Goal: Task Accomplishment & Management: Use online tool/utility

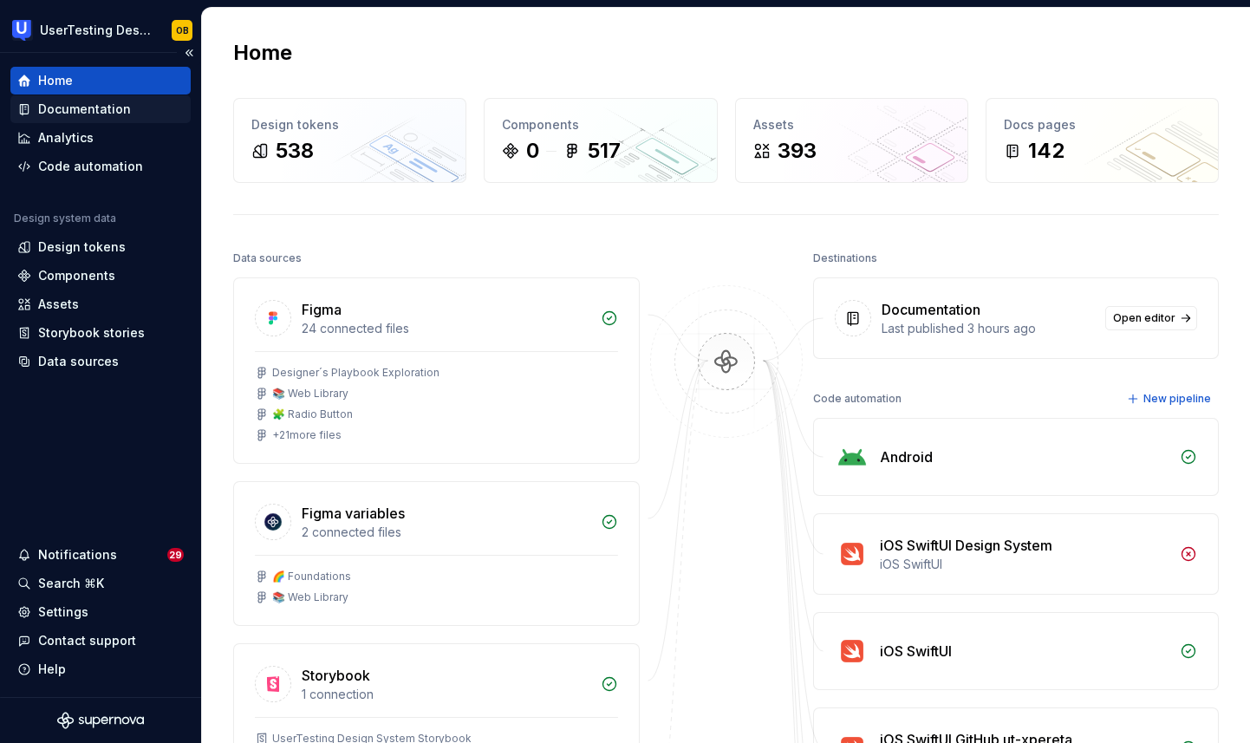
click at [68, 115] on div "Documentation" at bounding box center [84, 109] width 93 height 17
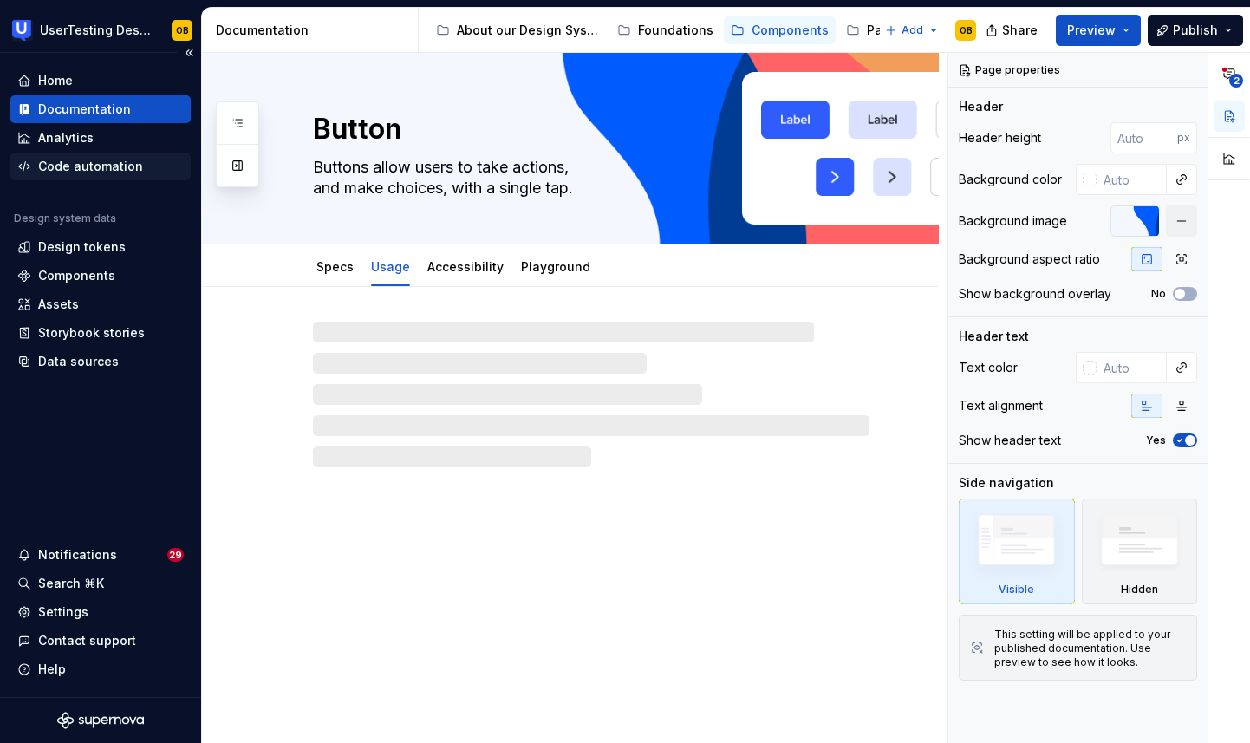
click at [97, 167] on div "Code automation" at bounding box center [90, 166] width 105 height 17
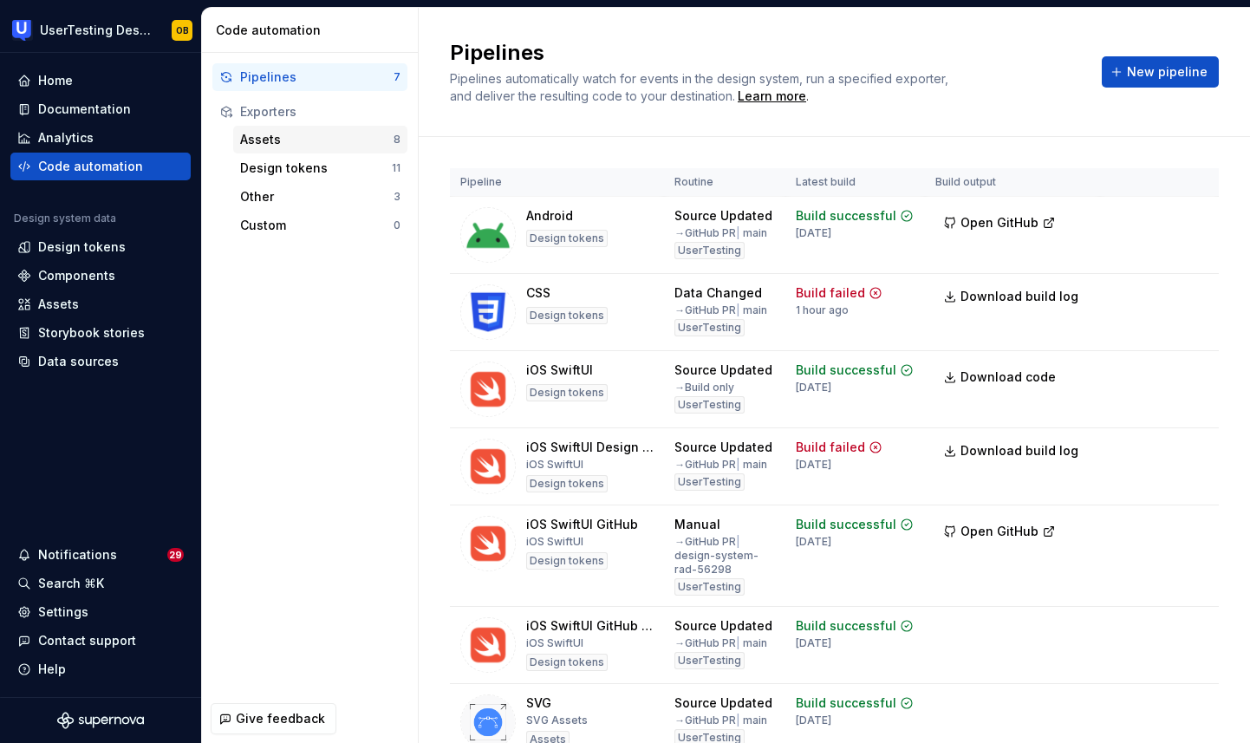
click at [276, 138] on div "Assets" at bounding box center [316, 139] width 153 height 17
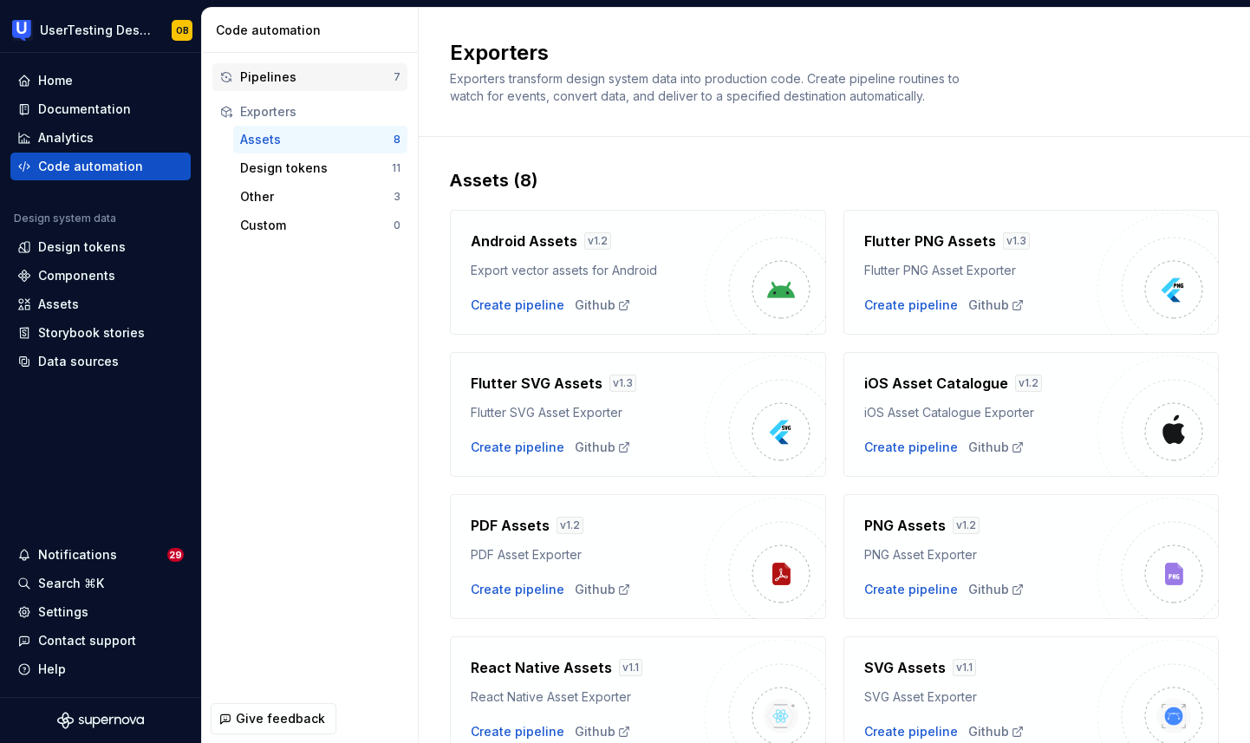
click at [301, 67] on div "Pipelines 7" at bounding box center [309, 77] width 195 height 28
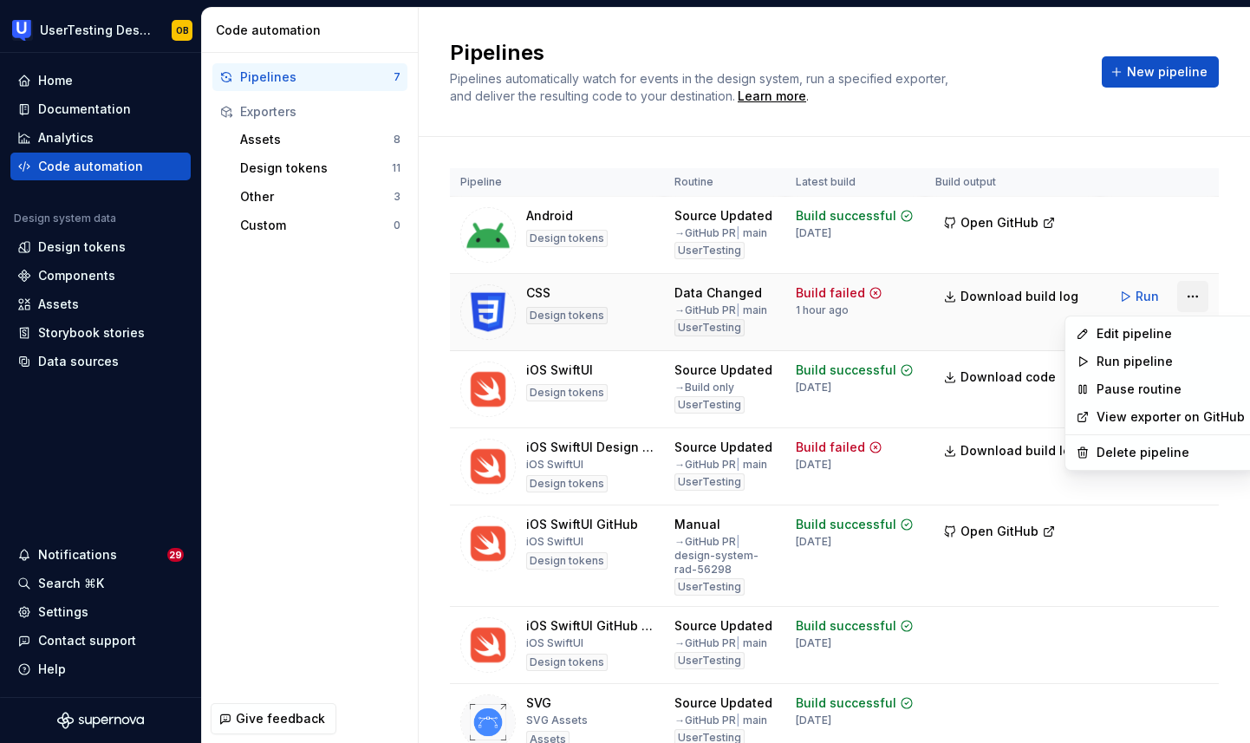
click at [1198, 296] on html "UserTesting Design System OB Home Documentation Analytics Code automation Desig…" at bounding box center [625, 371] width 1250 height 743
click at [748, 325] on html "UserTesting Design System OB Home Documentation Analytics Code automation Desig…" at bounding box center [625, 371] width 1250 height 743
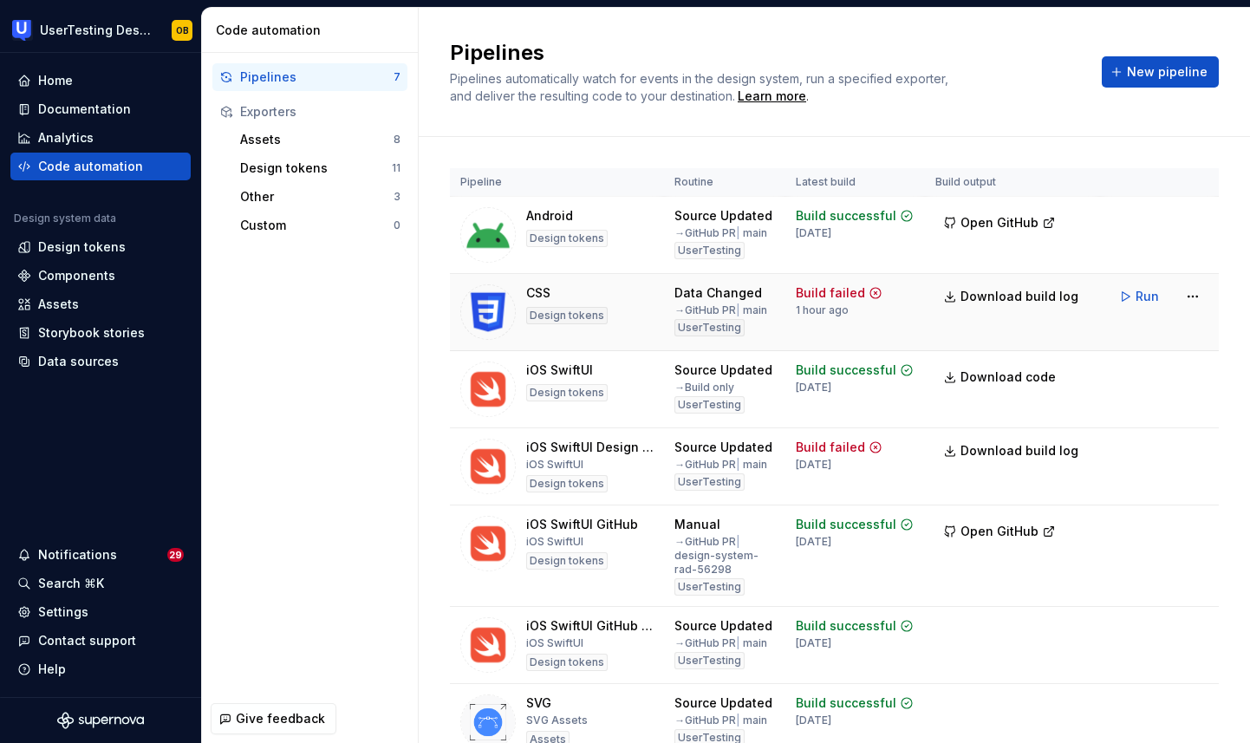
click at [880, 291] on icon at bounding box center [875, 293] width 14 height 14
click at [845, 287] on div "Build failed" at bounding box center [830, 292] width 69 height 17
click at [973, 292] on span "Download build log" at bounding box center [1019, 296] width 118 height 17
click at [1187, 302] on html "UserTesting Design System OB Home Documentation Analytics Code automation Desig…" at bounding box center [625, 371] width 1250 height 743
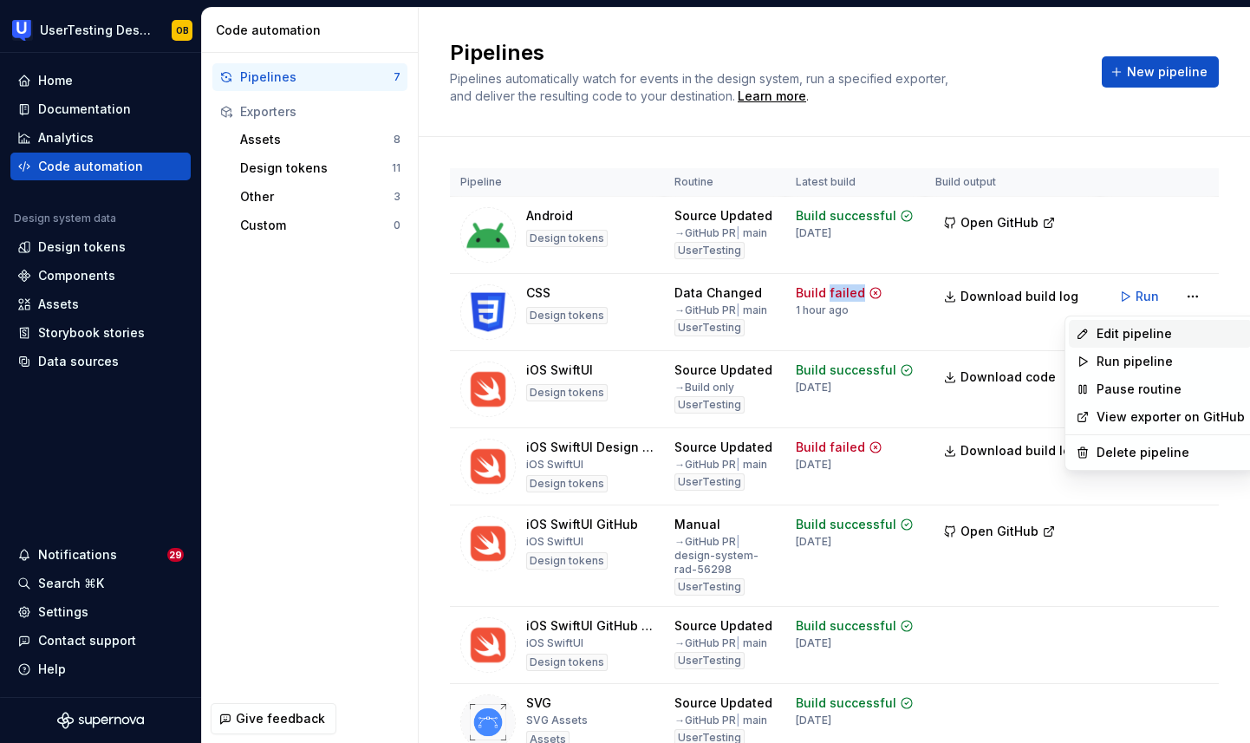
click at [1149, 328] on div "Edit pipeline" at bounding box center [1170, 333] width 148 height 17
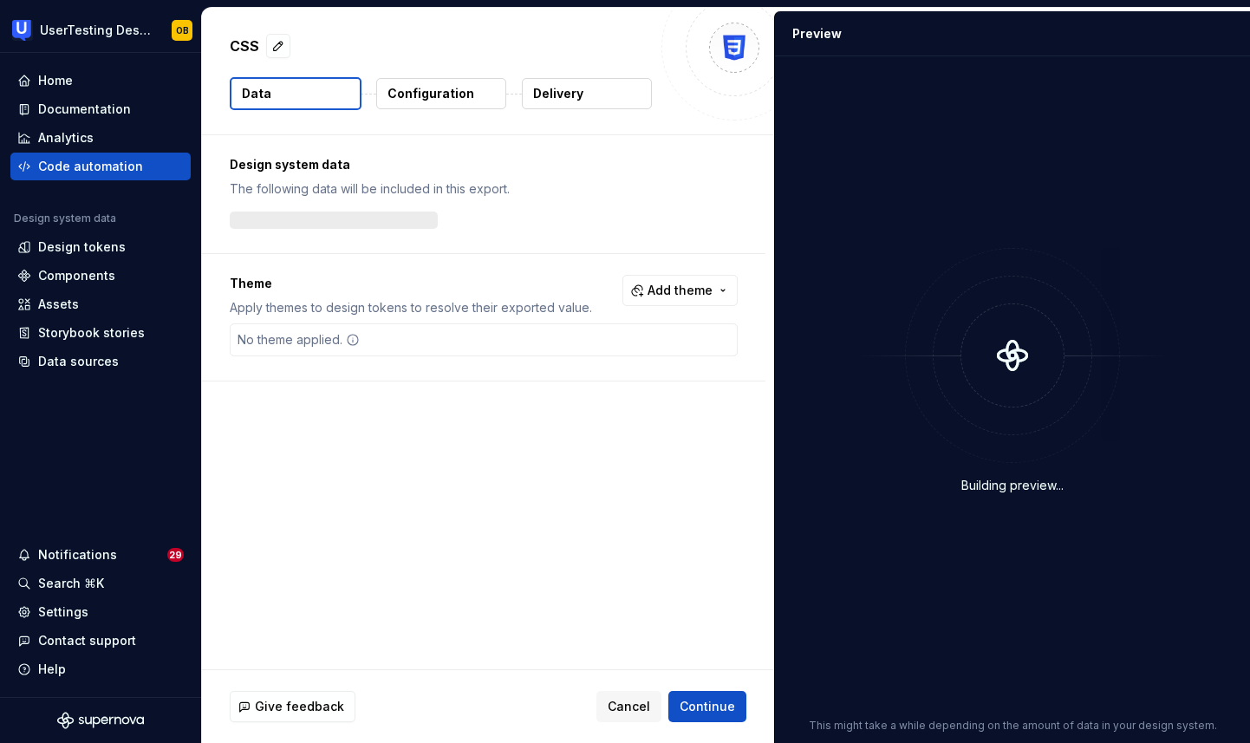
click at [566, 98] on p "Delivery" at bounding box center [558, 93] width 50 height 17
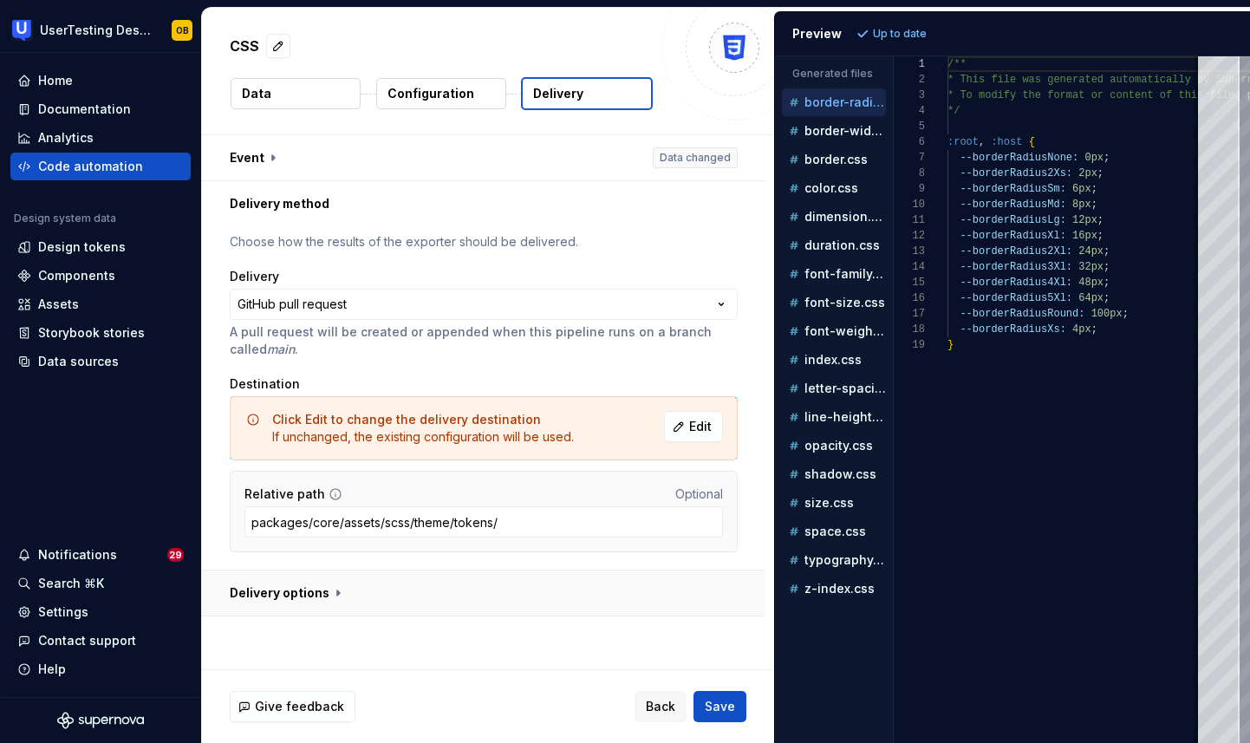
click at [338, 603] on button "button" at bounding box center [483, 592] width 563 height 45
type textarea "*"
click at [812, 275] on p "font-family.css" at bounding box center [844, 274] width 81 height 14
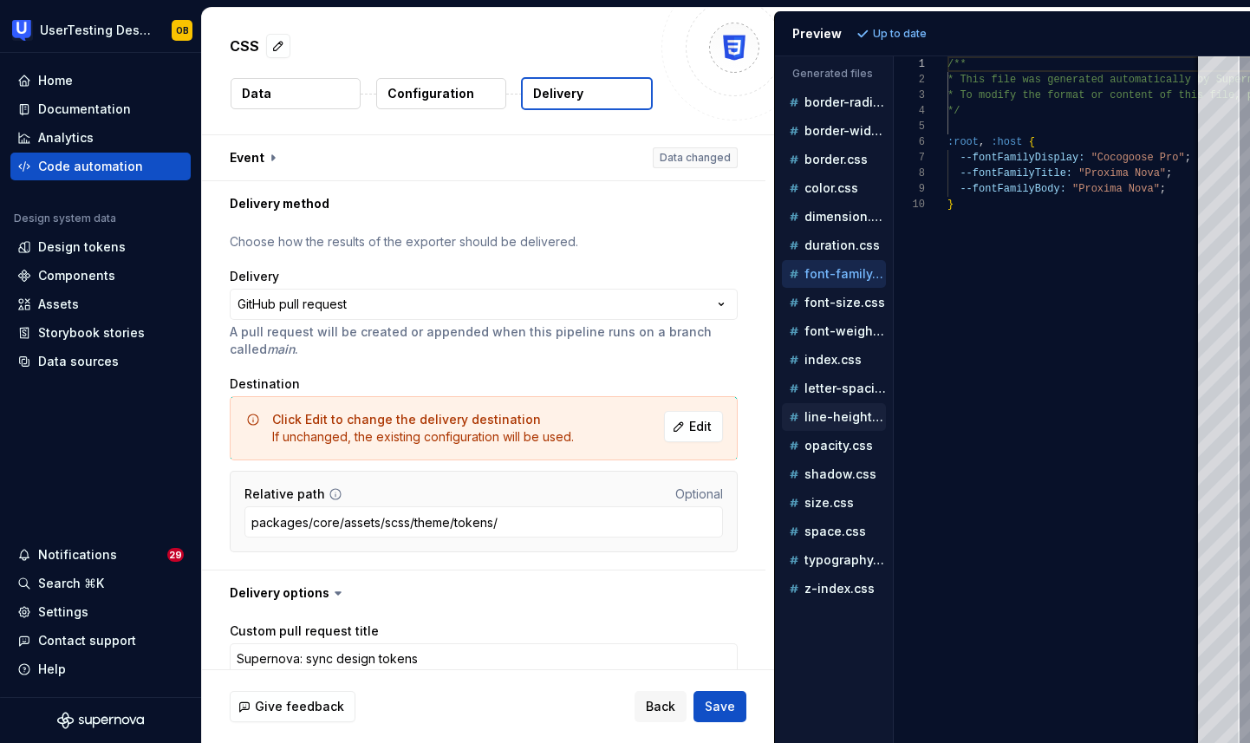
click at [838, 423] on p "line-height.css" at bounding box center [844, 417] width 81 height 14
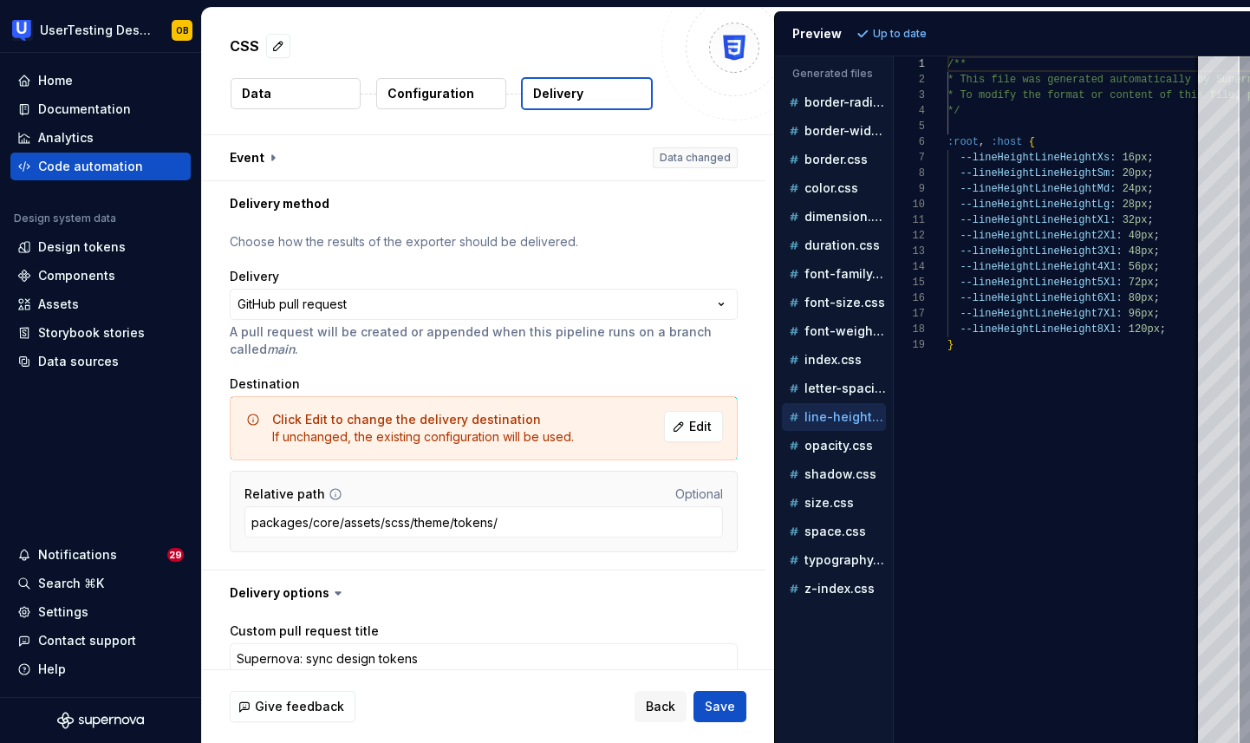
scroll to position [156, 0]
click at [819, 513] on div "size.css" at bounding box center [834, 503] width 104 height 28
click at [825, 506] on p "size.css" at bounding box center [828, 503] width 49 height 14
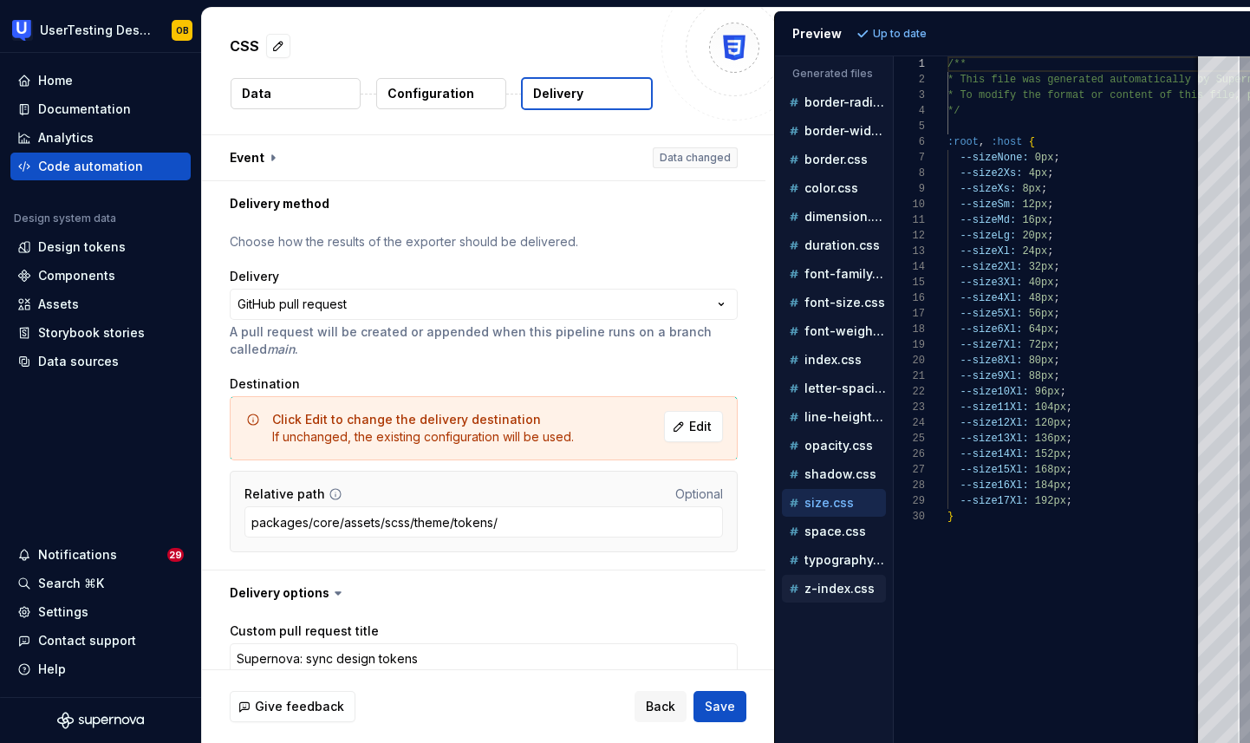
click at [819, 584] on p "z-index.css" at bounding box center [839, 589] width 70 height 14
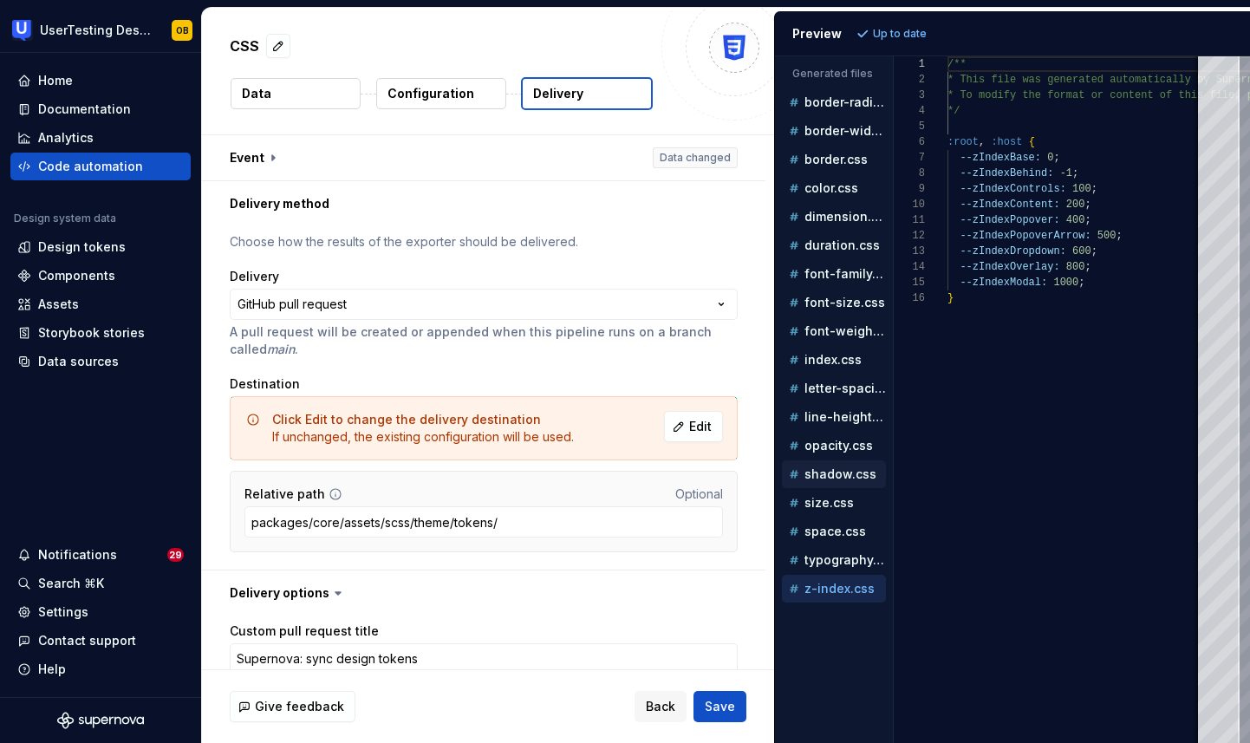
click at [815, 475] on p "shadow.css" at bounding box center [840, 474] width 72 height 14
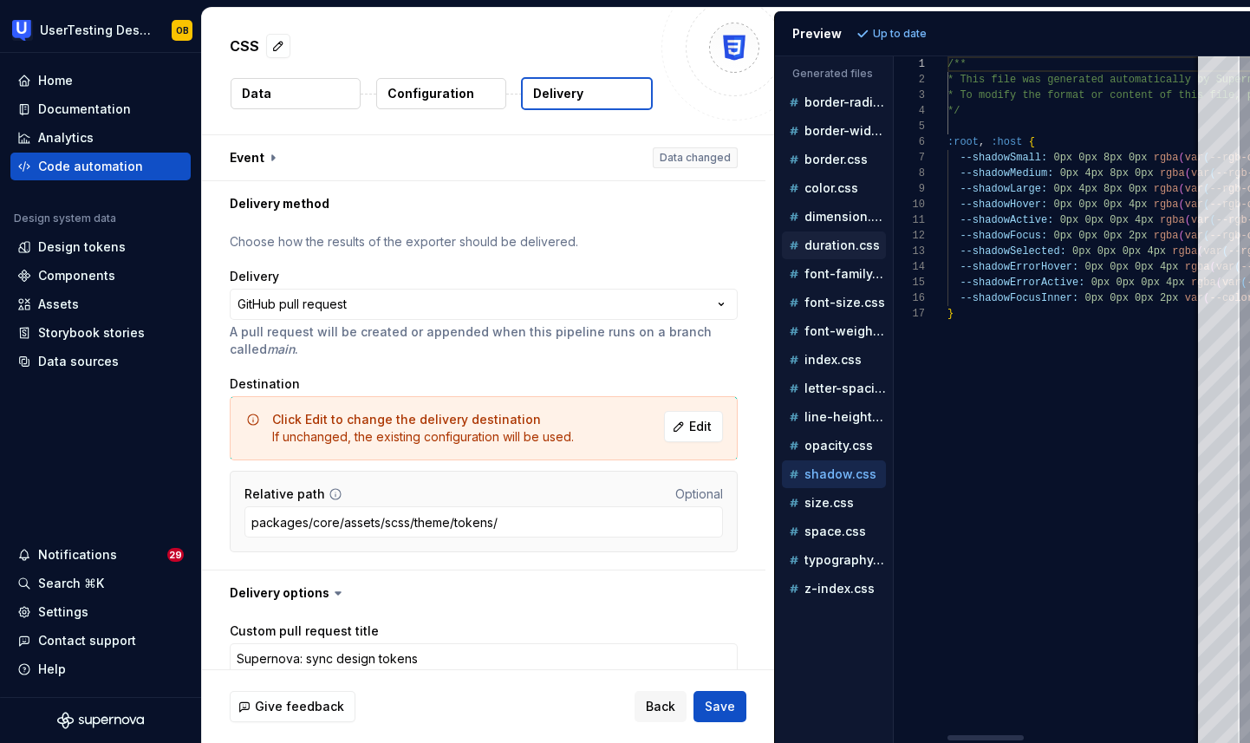
click at [811, 243] on p "duration.css" at bounding box center [841, 245] width 75 height 14
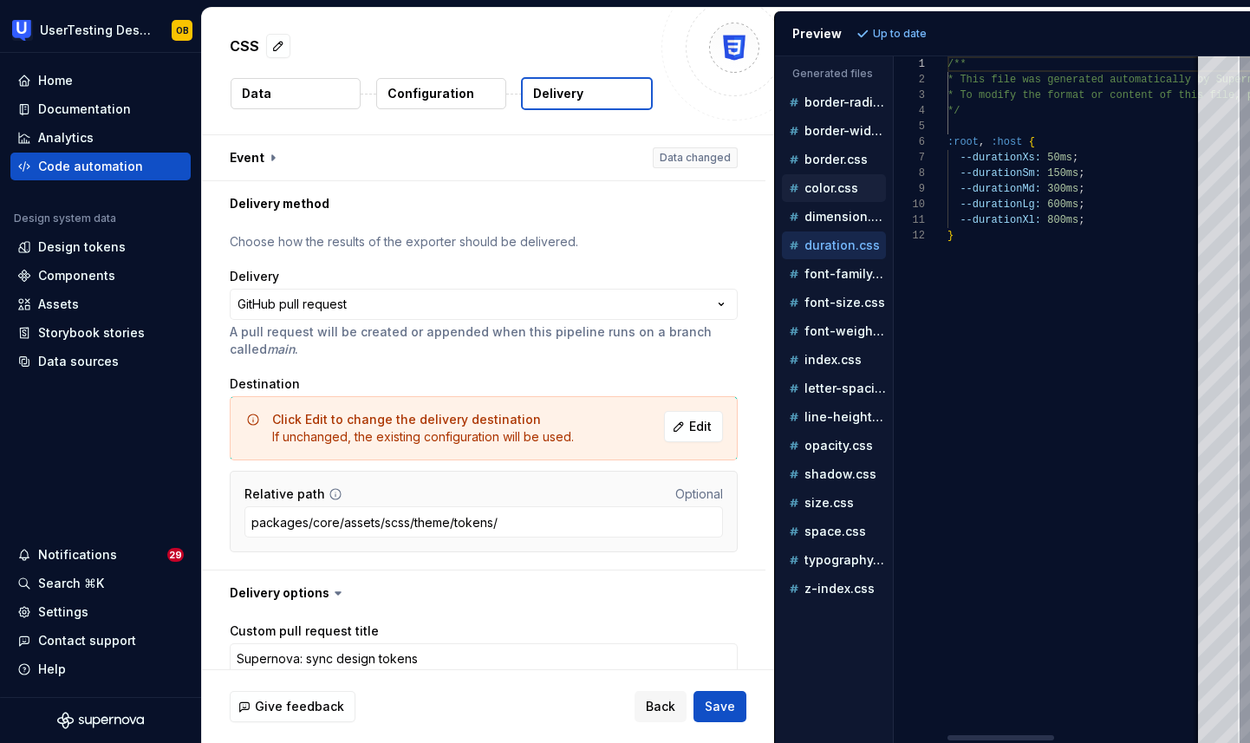
click at [834, 174] on div "color.css" at bounding box center [834, 188] width 104 height 28
click at [829, 113] on div "border-radius.css" at bounding box center [834, 102] width 104 height 28
click at [834, 101] on p "border-radius.css" at bounding box center [844, 102] width 81 height 14
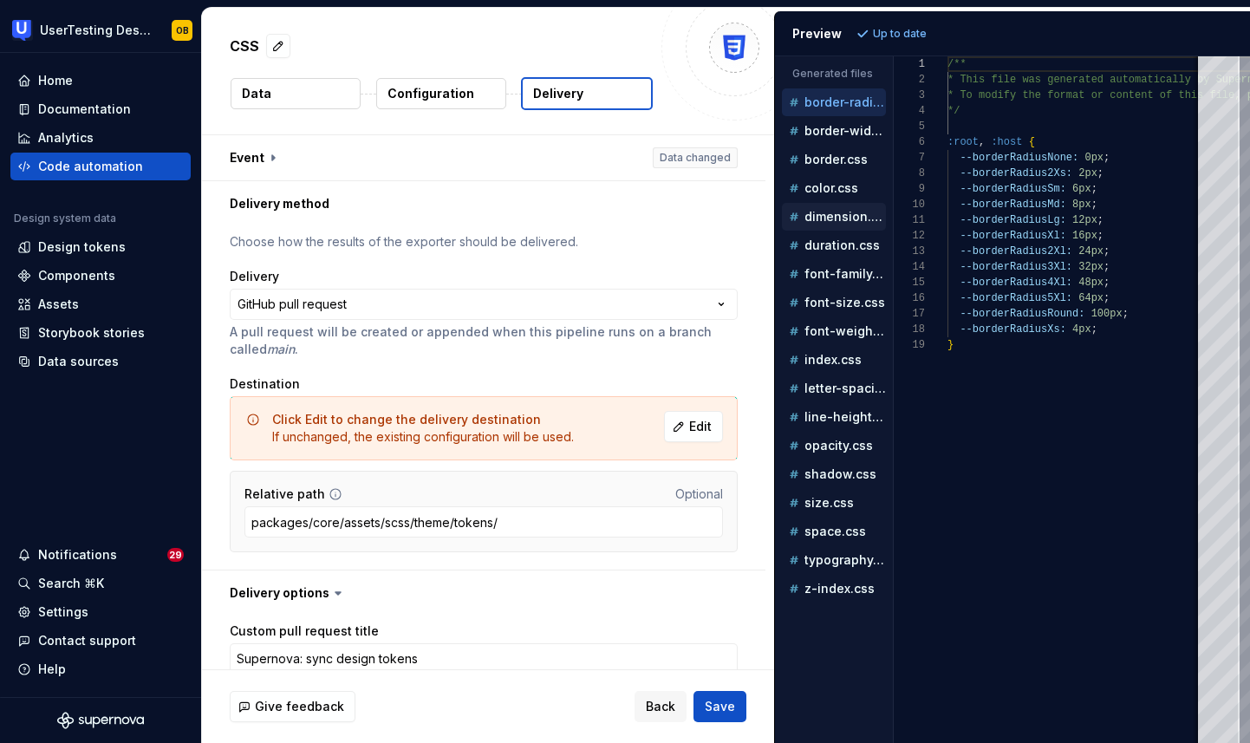
click at [822, 223] on p "dimension.css" at bounding box center [844, 217] width 81 height 14
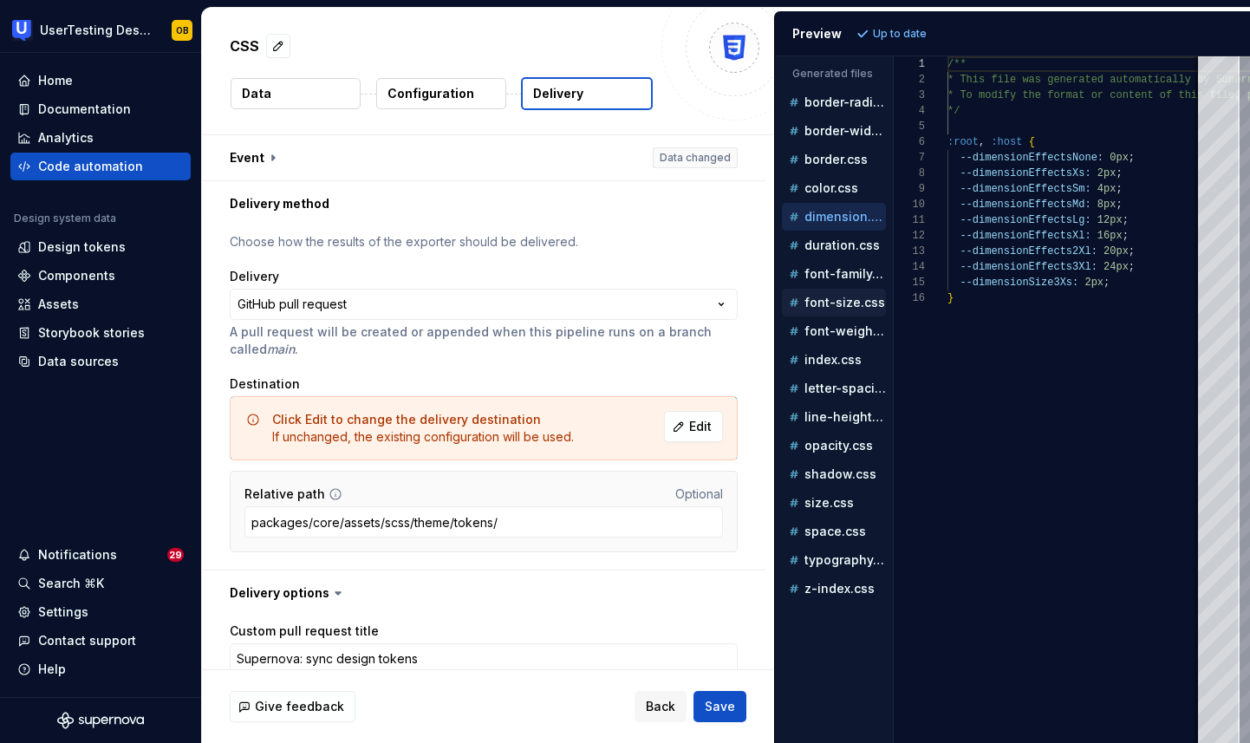
click at [816, 315] on div "font-size.css" at bounding box center [834, 303] width 104 height 28
click at [813, 362] on p "index.css" at bounding box center [832, 360] width 57 height 14
type textarea "**********"
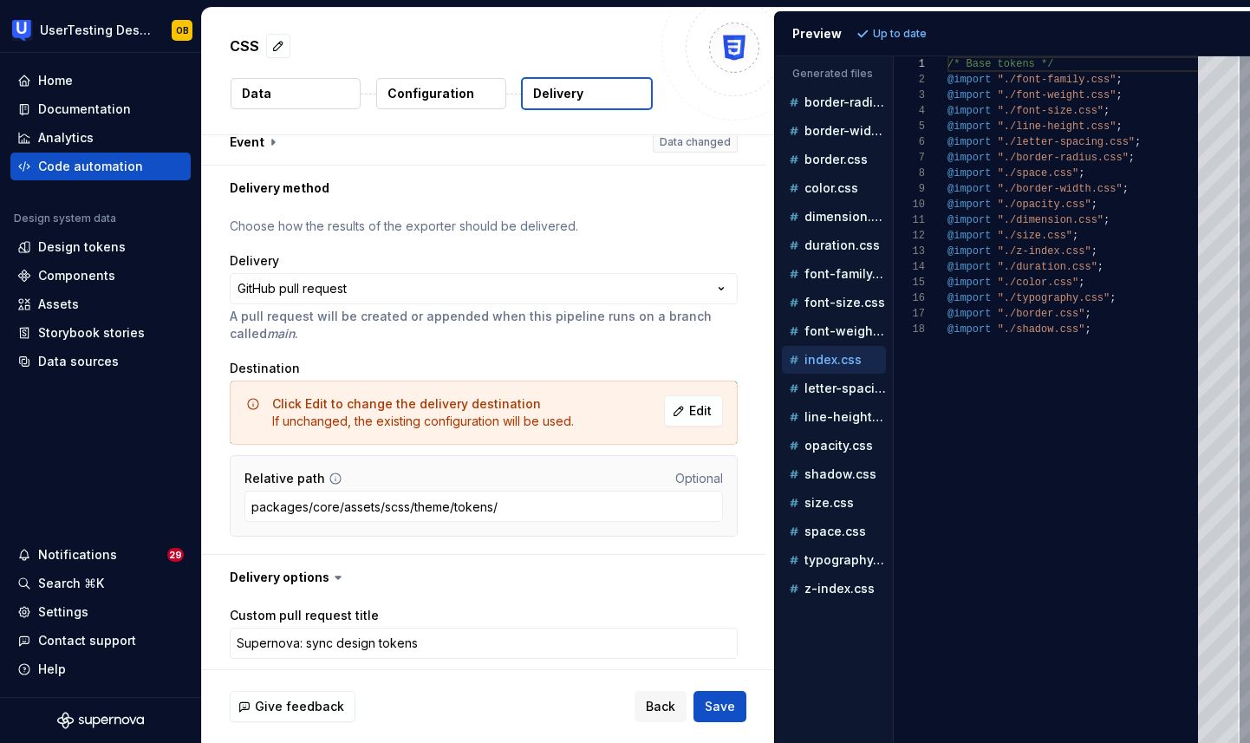
scroll to position [0, 0]
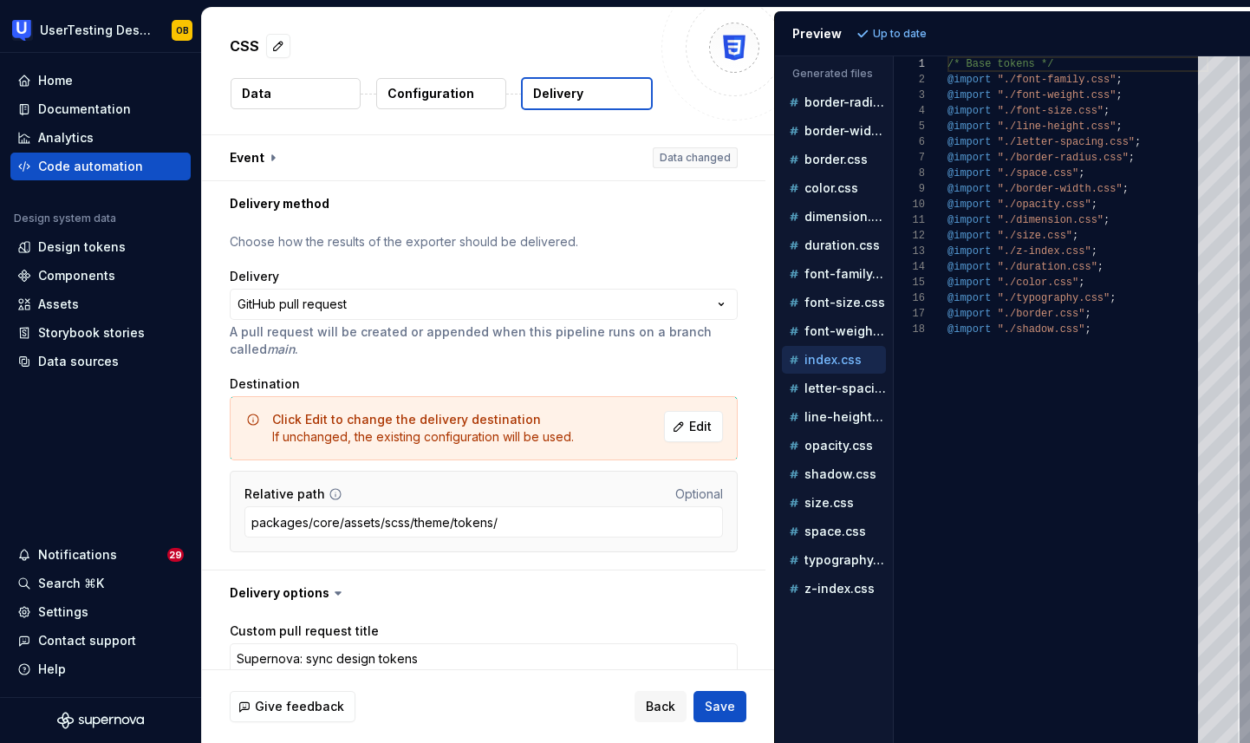
type textarea "*"
